Goal: Find specific page/section: Find specific page/section

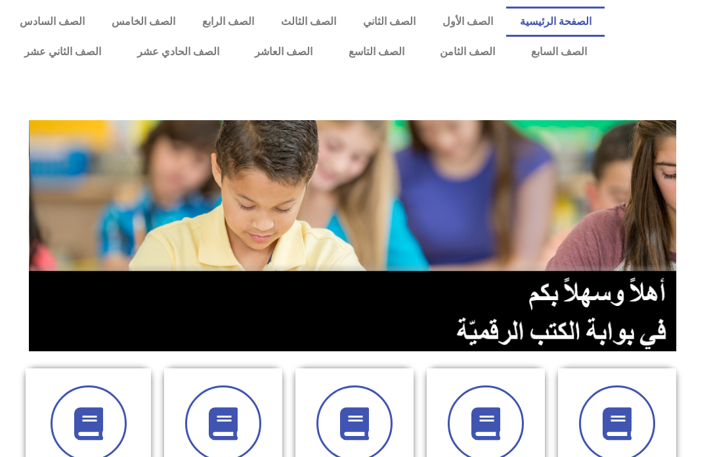
click at [470, 55] on link "الصف الثامن" at bounding box center [467, 52] width 91 height 30
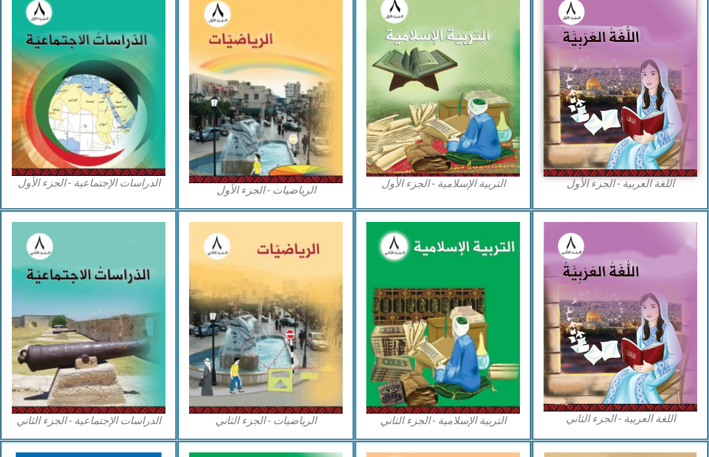
scroll to position [371, 0]
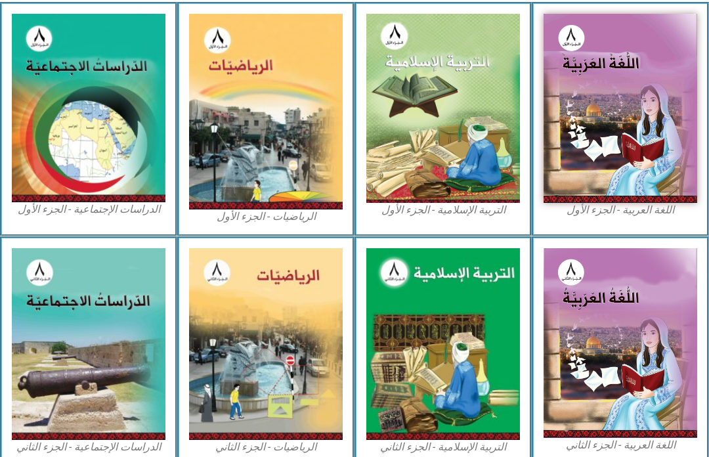
click at [500, 282] on img at bounding box center [443, 344] width 154 height 192
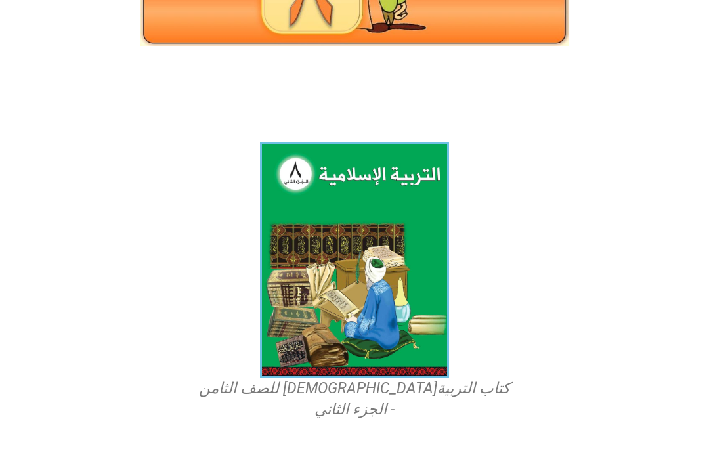
scroll to position [246, 0]
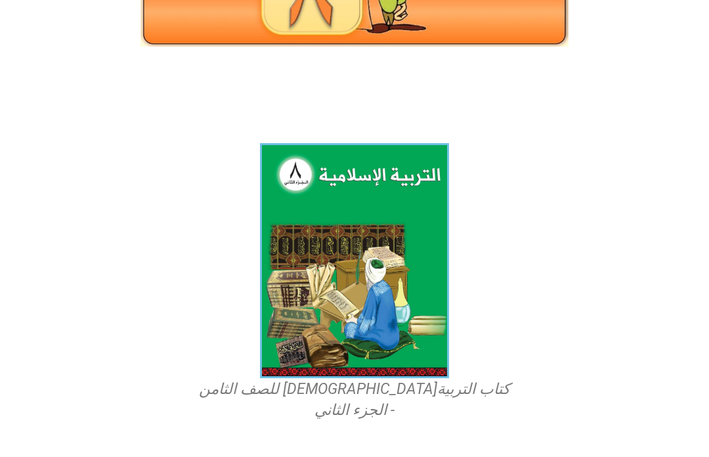
click at [394, 252] on img at bounding box center [354, 260] width 189 height 235
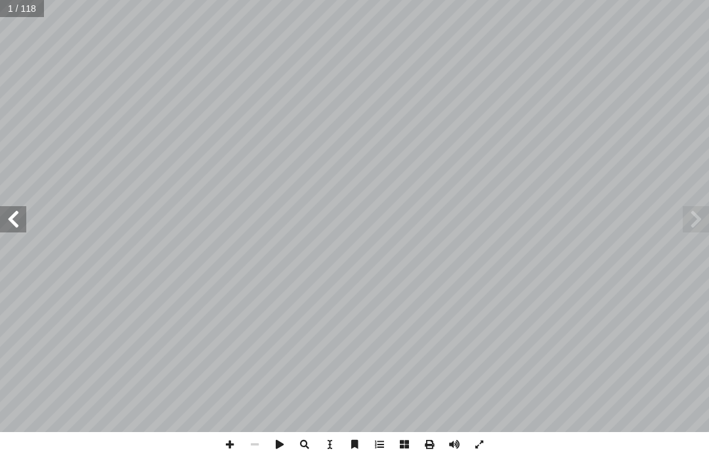
click at [700, 209] on span at bounding box center [696, 219] width 26 height 26
click at [688, 219] on span at bounding box center [696, 219] width 26 height 26
click at [685, 213] on span at bounding box center [696, 219] width 26 height 26
